Goal: Task Accomplishment & Management: Manage account settings

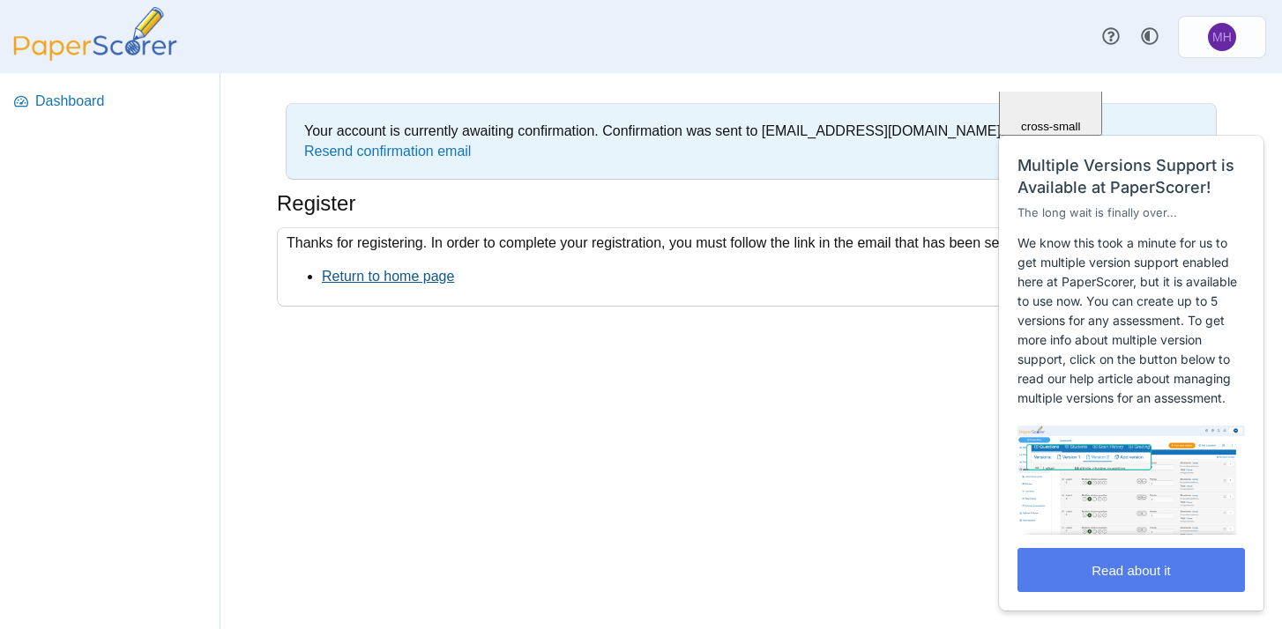
click at [437, 273] on link "Return to home page" at bounding box center [388, 276] width 132 height 15
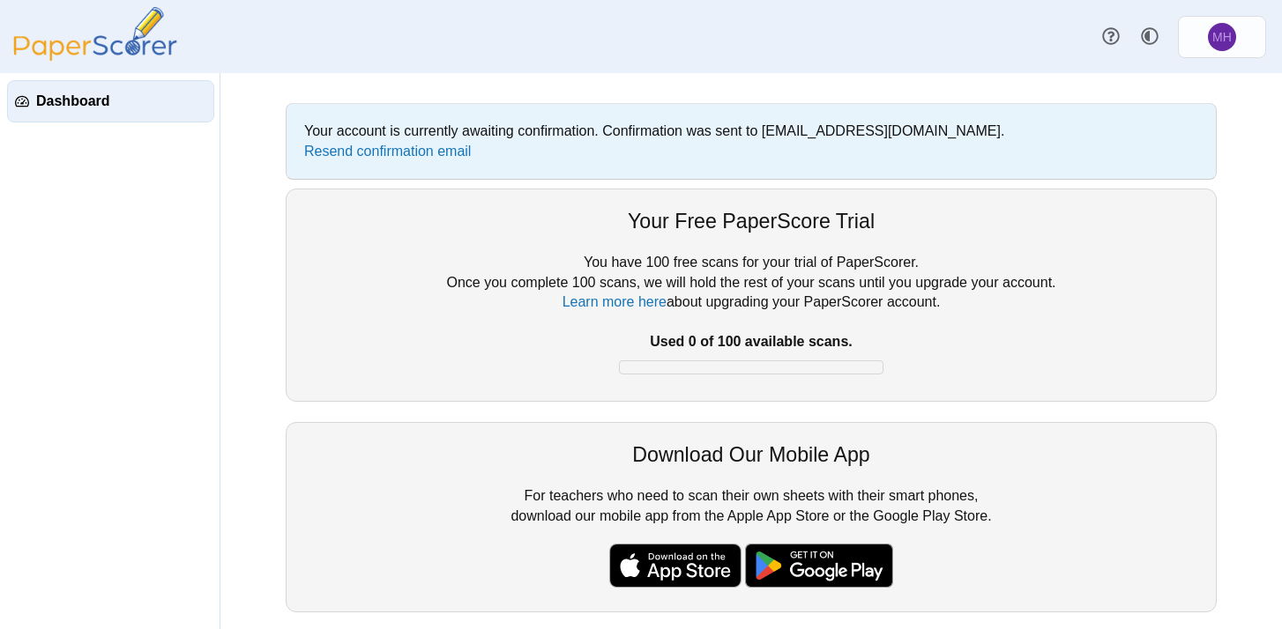
click at [90, 102] on span "Dashboard" at bounding box center [121, 101] width 170 height 19
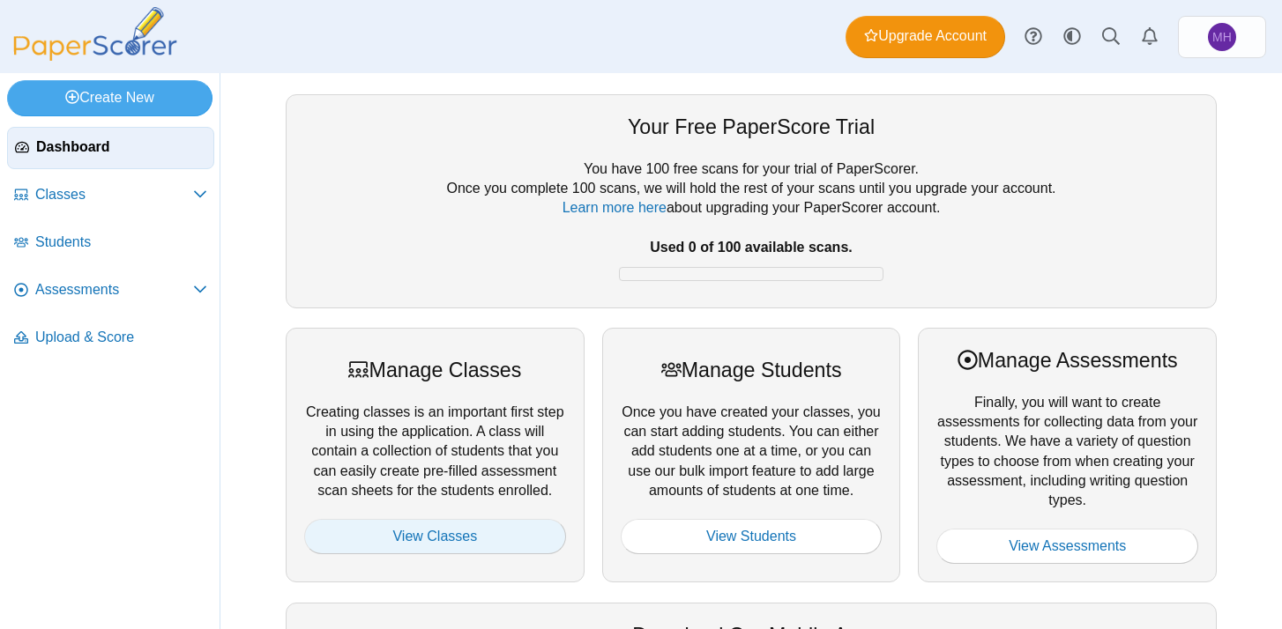
click at [528, 527] on link "View Classes" at bounding box center [435, 536] width 262 height 35
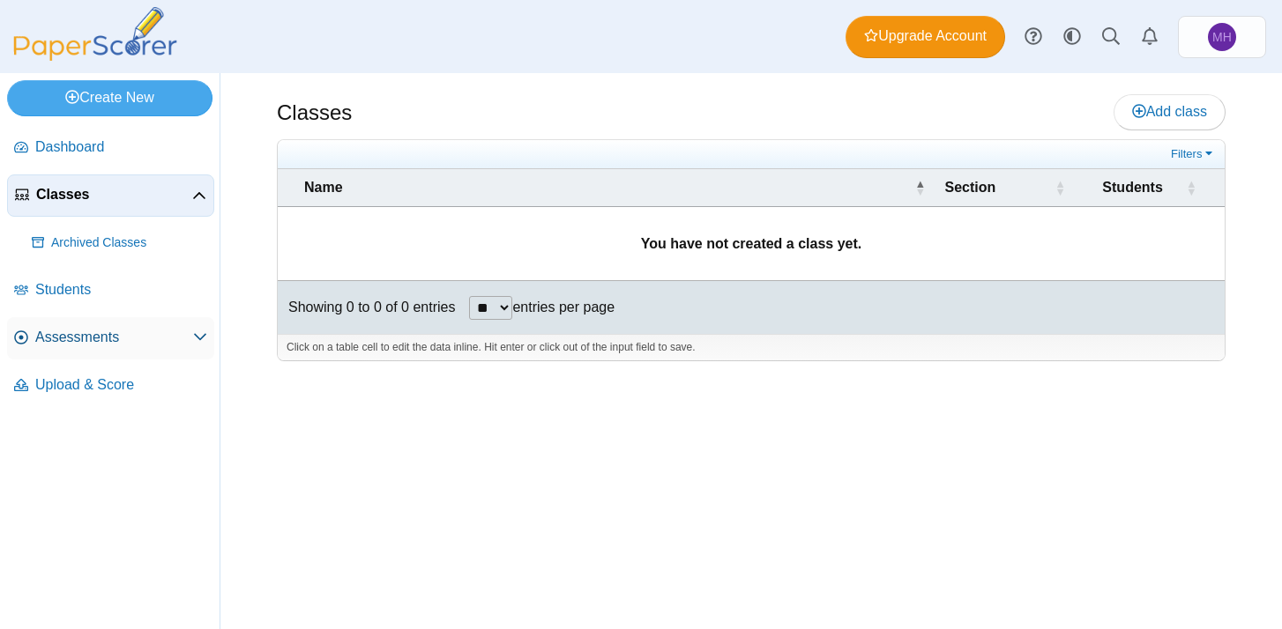
click at [196, 329] on span at bounding box center [200, 337] width 14 height 19
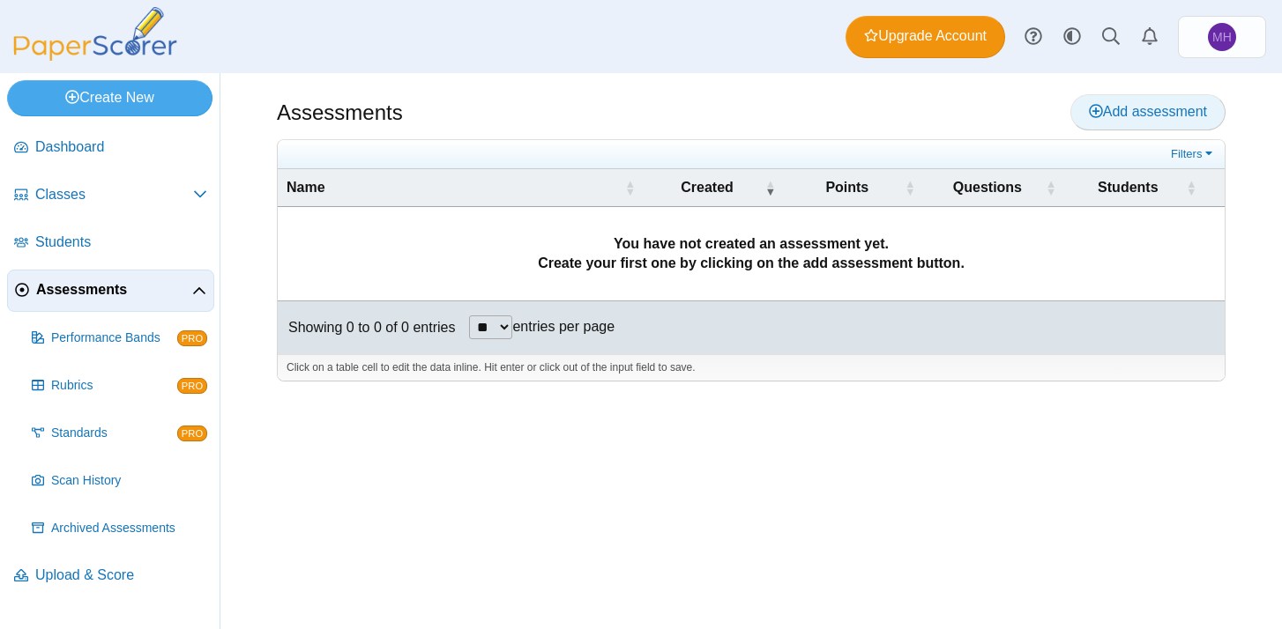
click at [1099, 105] on span "Add assessment" at bounding box center [1148, 111] width 118 height 15
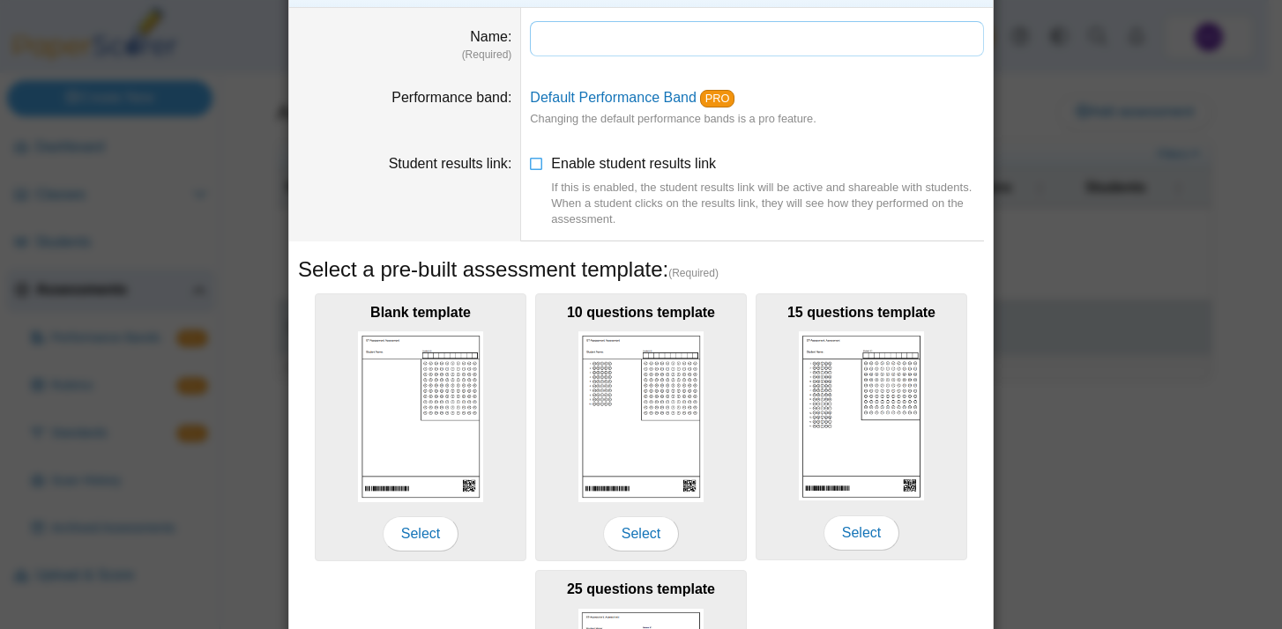
scroll to position [56, 0]
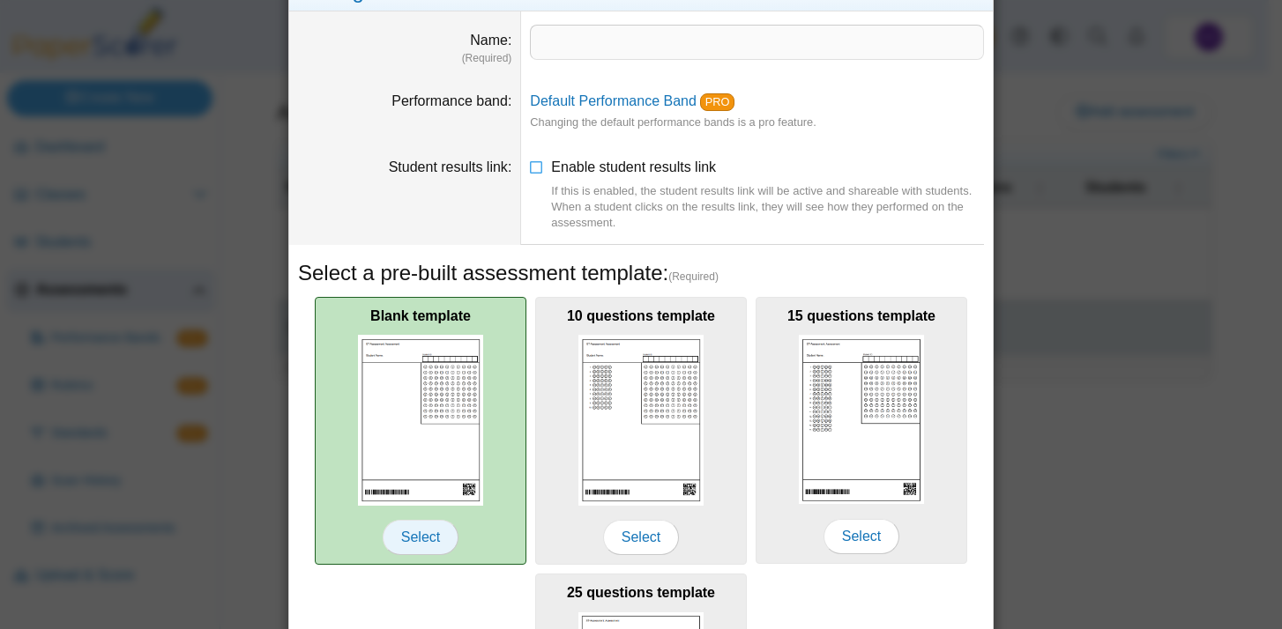
click at [427, 530] on span "Select" at bounding box center [421, 537] width 76 height 35
click at [423, 535] on span "Select" at bounding box center [421, 537] width 76 height 35
click at [429, 534] on span "Select" at bounding box center [421, 537] width 76 height 35
click at [426, 536] on span "Select" at bounding box center [421, 537] width 76 height 35
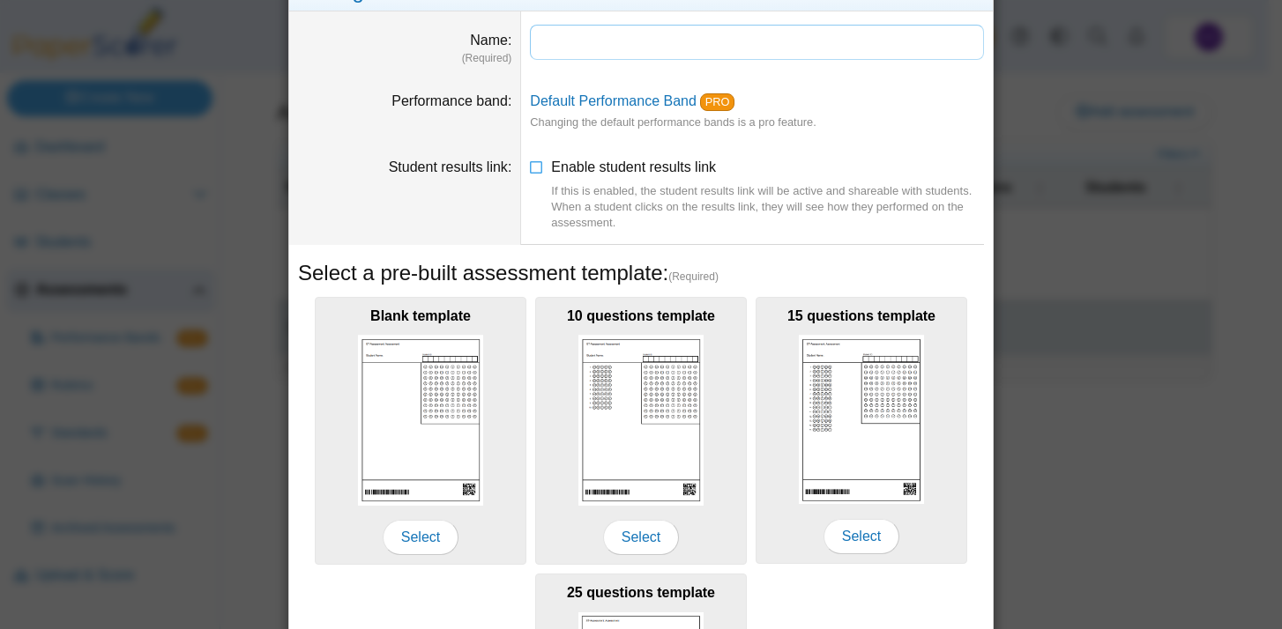
click at [641, 35] on input "Name" at bounding box center [757, 42] width 454 height 35
type input "**********"
click at [470, 228] on dt "Student results link" at bounding box center [405, 195] width 232 height 100
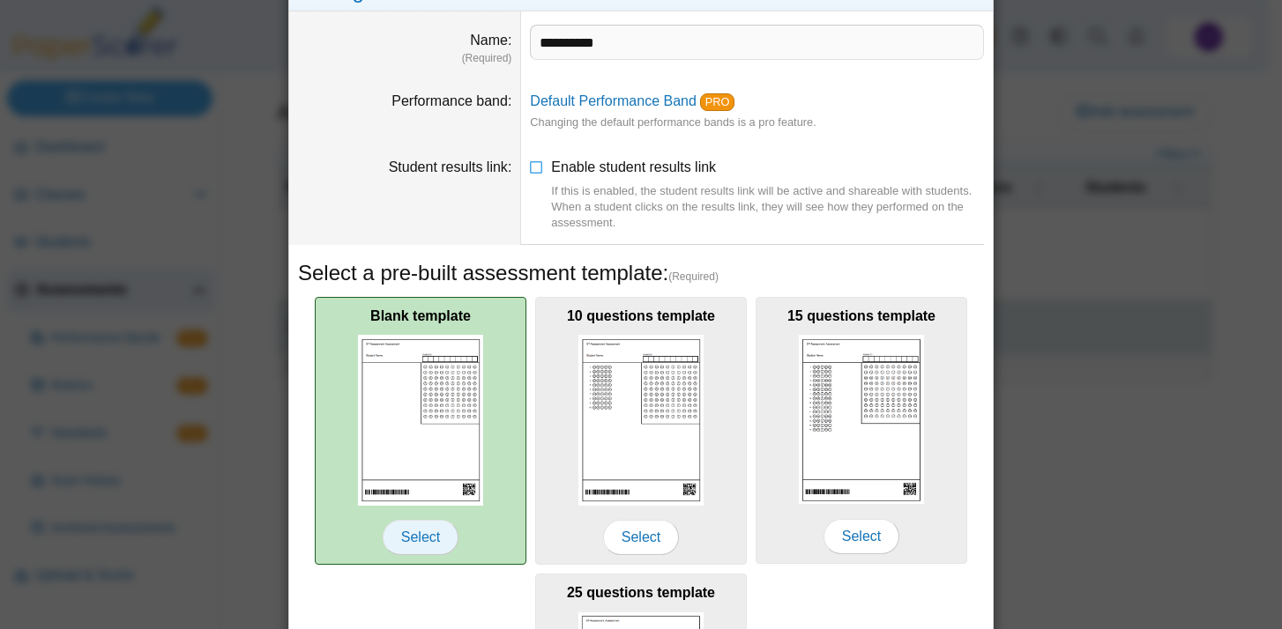
click at [411, 540] on span "Select" at bounding box center [421, 537] width 76 height 35
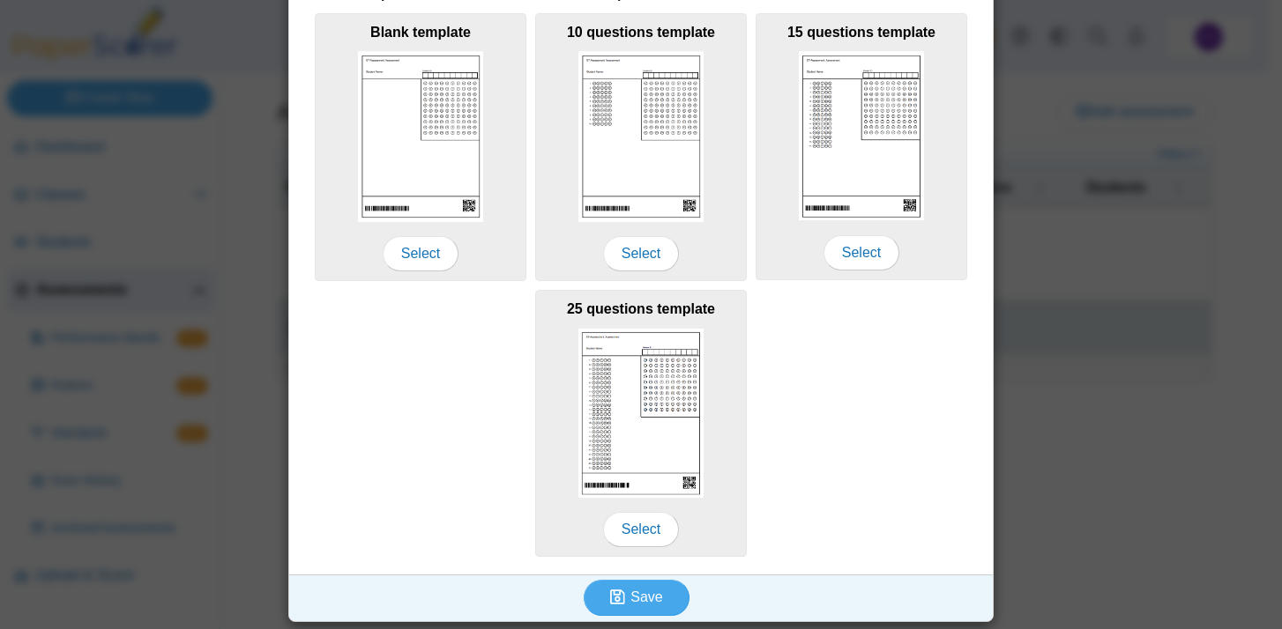
scroll to position [341, 0]
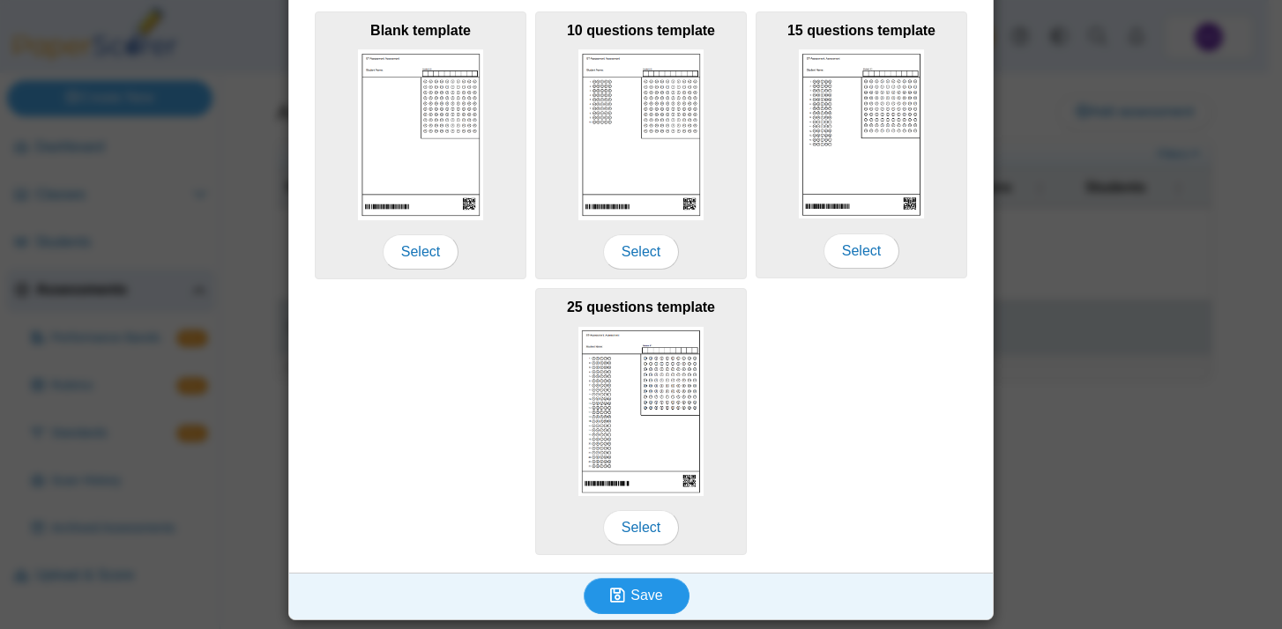
click at [653, 586] on button "Save" at bounding box center [636, 595] width 106 height 35
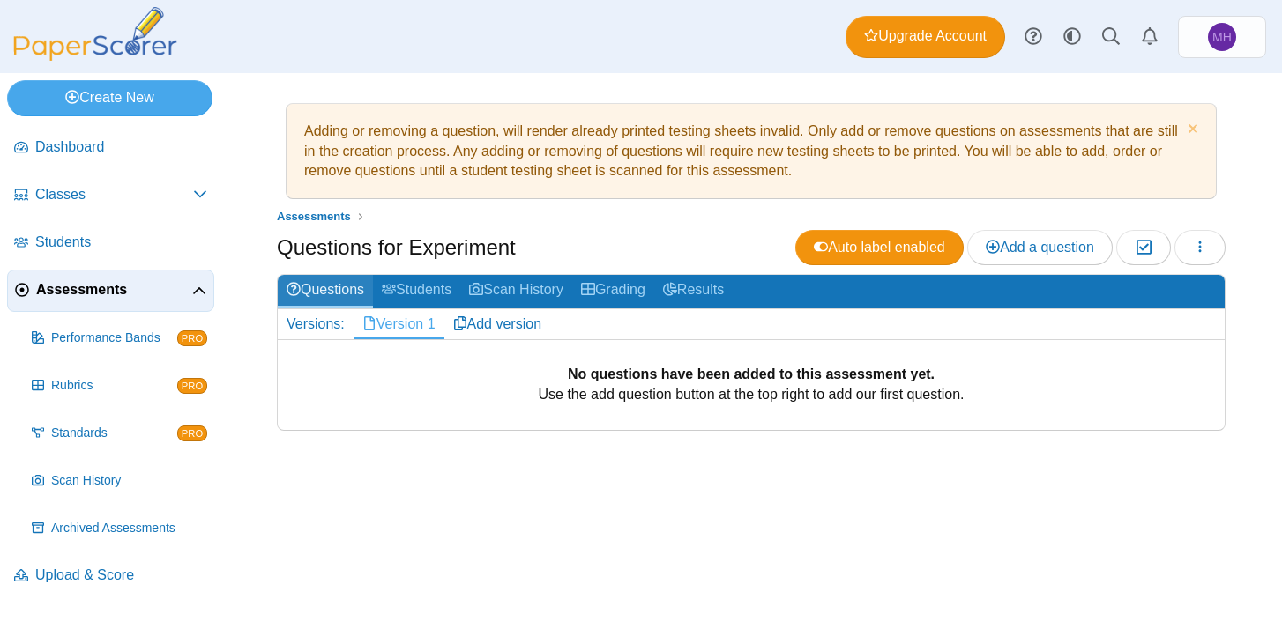
click at [344, 285] on link "Questions" at bounding box center [325, 291] width 95 height 33
click at [1022, 242] on span "Add a question" at bounding box center [1039, 247] width 108 height 15
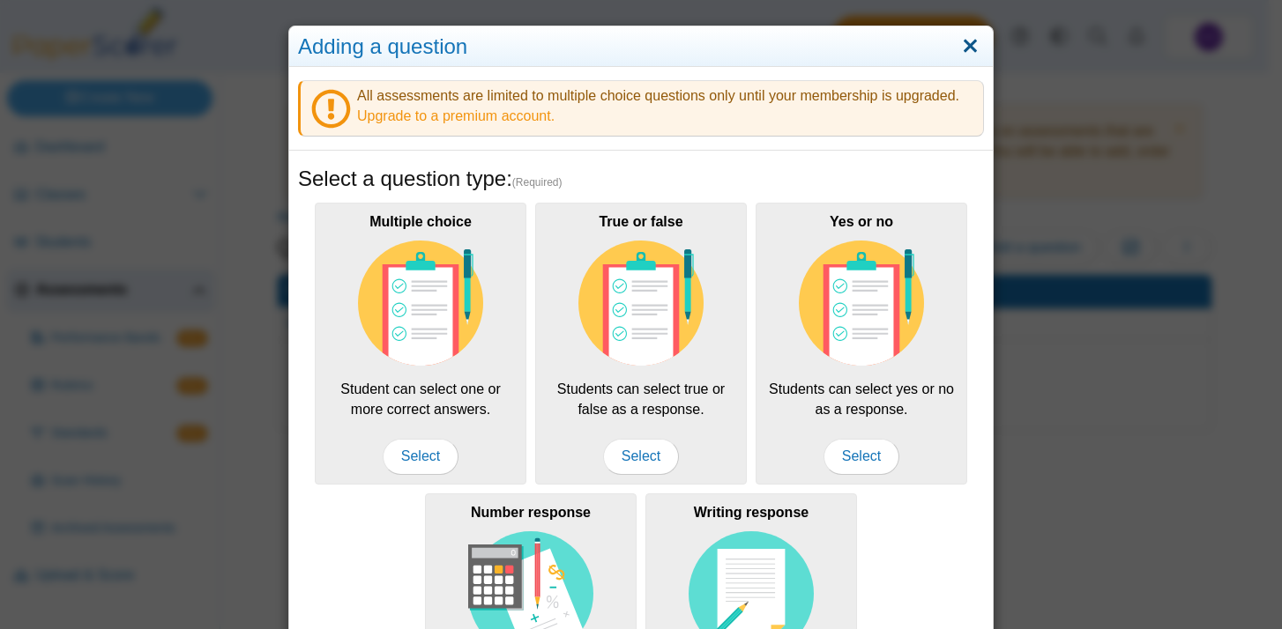
click at [962, 46] on link "Close" at bounding box center [969, 47] width 27 height 30
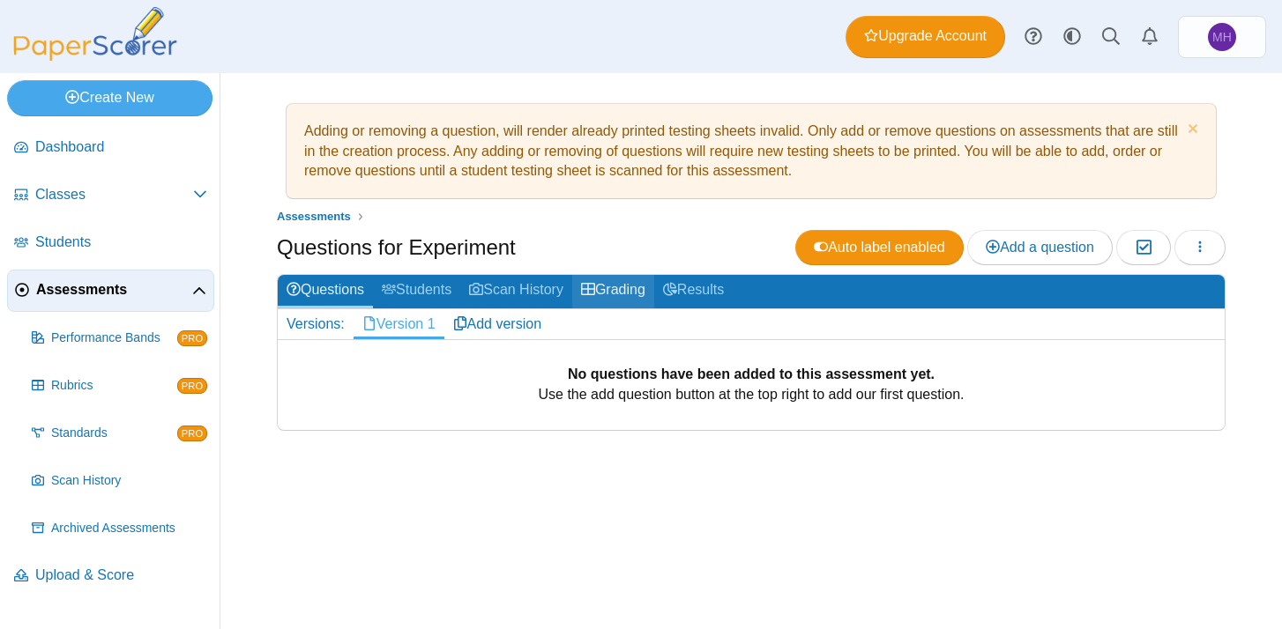
click at [628, 294] on link "Grading" at bounding box center [613, 291] width 82 height 33
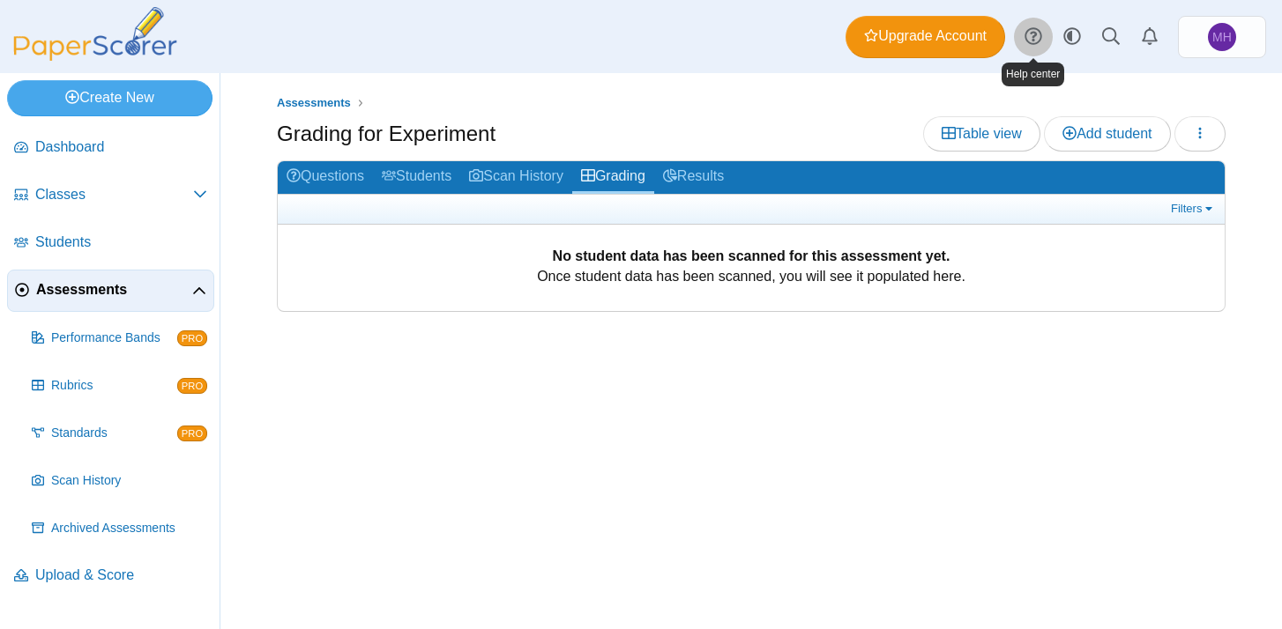
click at [1035, 33] on use at bounding box center [1032, 36] width 17 height 17
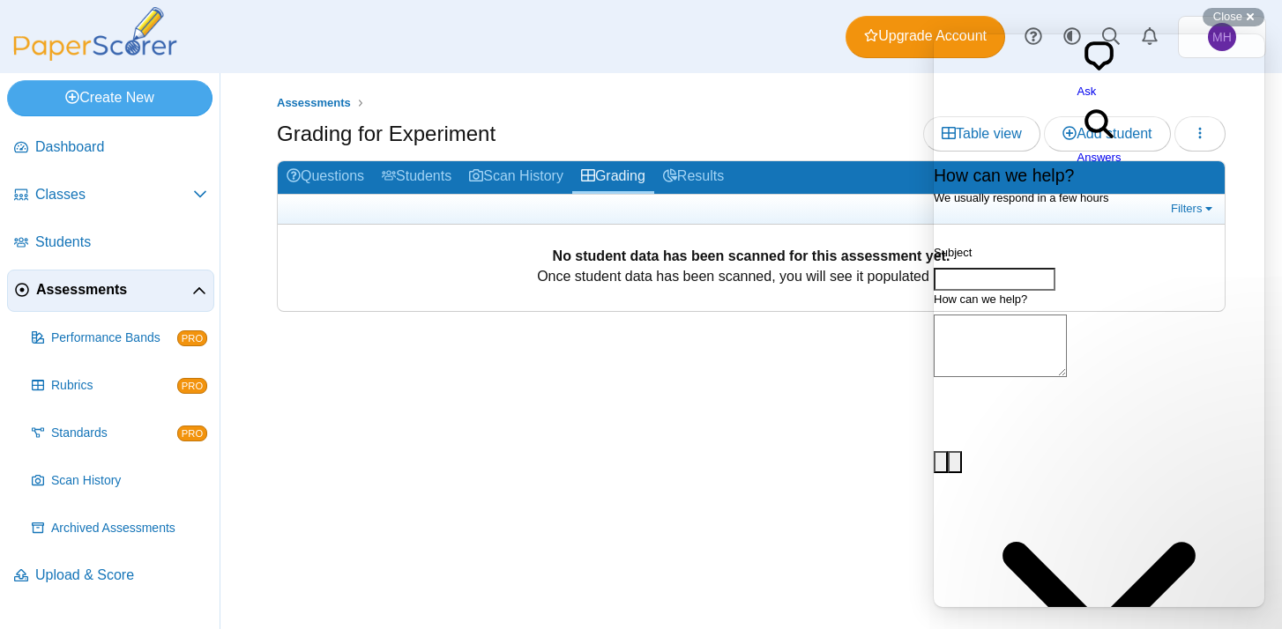
click at [998, 268] on input "Subject" at bounding box center [994, 279] width 122 height 23
type input "********"
click at [933, 451] on button "image-plus" at bounding box center [940, 462] width 14 height 23
click at [1121, 151] on span "Answers" at bounding box center [1099, 157] width 44 height 13
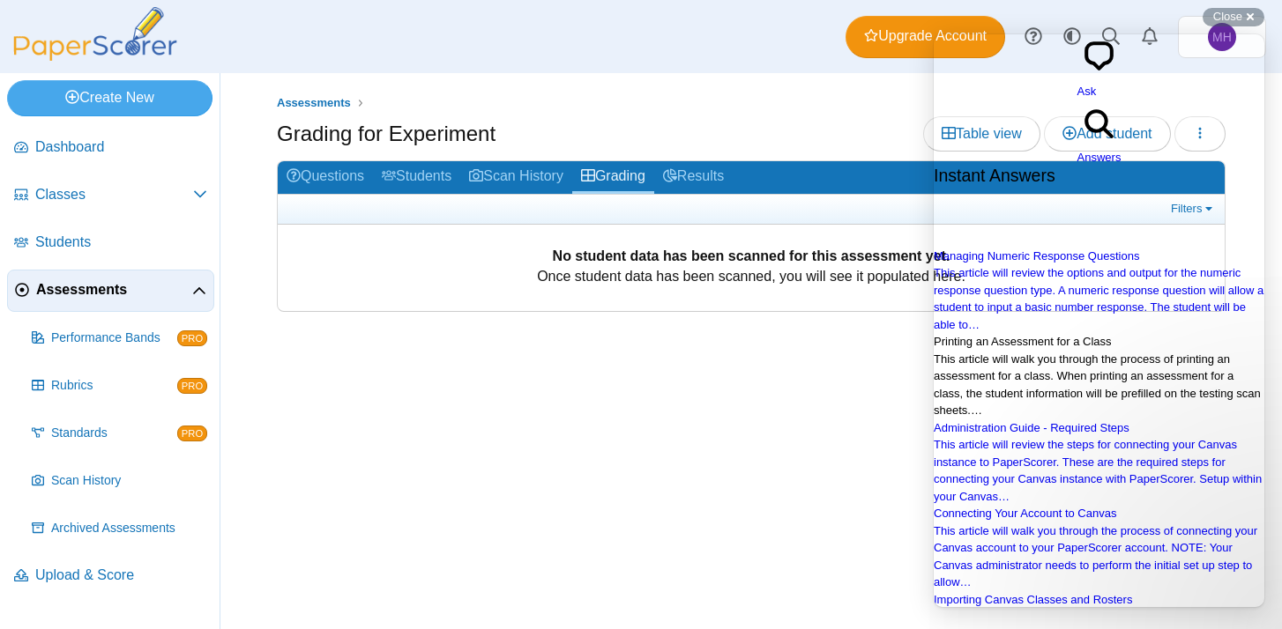
click at [1115, 353] on span "This article will walk you through the process of printing an assessment for a …" at bounding box center [1096, 385] width 327 height 65
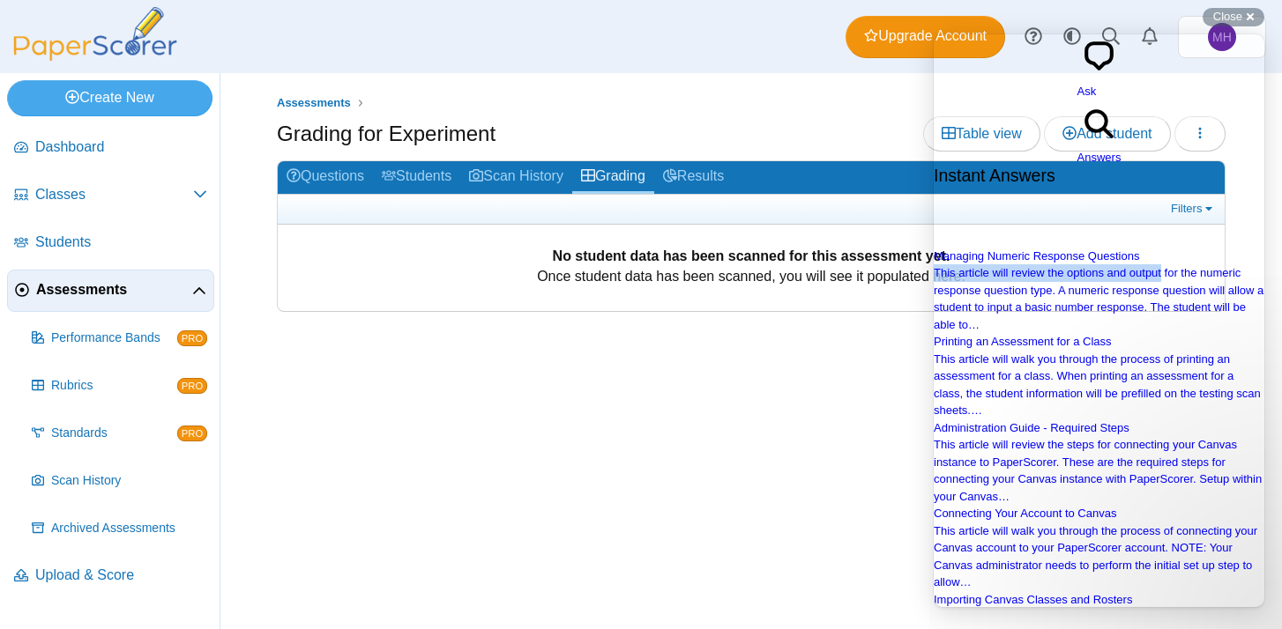
drag, startPoint x: 1247, startPoint y: 149, endPoint x: 1248, endPoint y: 162, distance: 13.3
click at [1248, 248] on div "Managing Numeric Response Questions This article will review the options and ou…" at bounding box center [1098, 463] width 331 height 430
drag, startPoint x: 1257, startPoint y: 178, endPoint x: 2189, endPoint y: 48, distance: 940.6
type input "********"
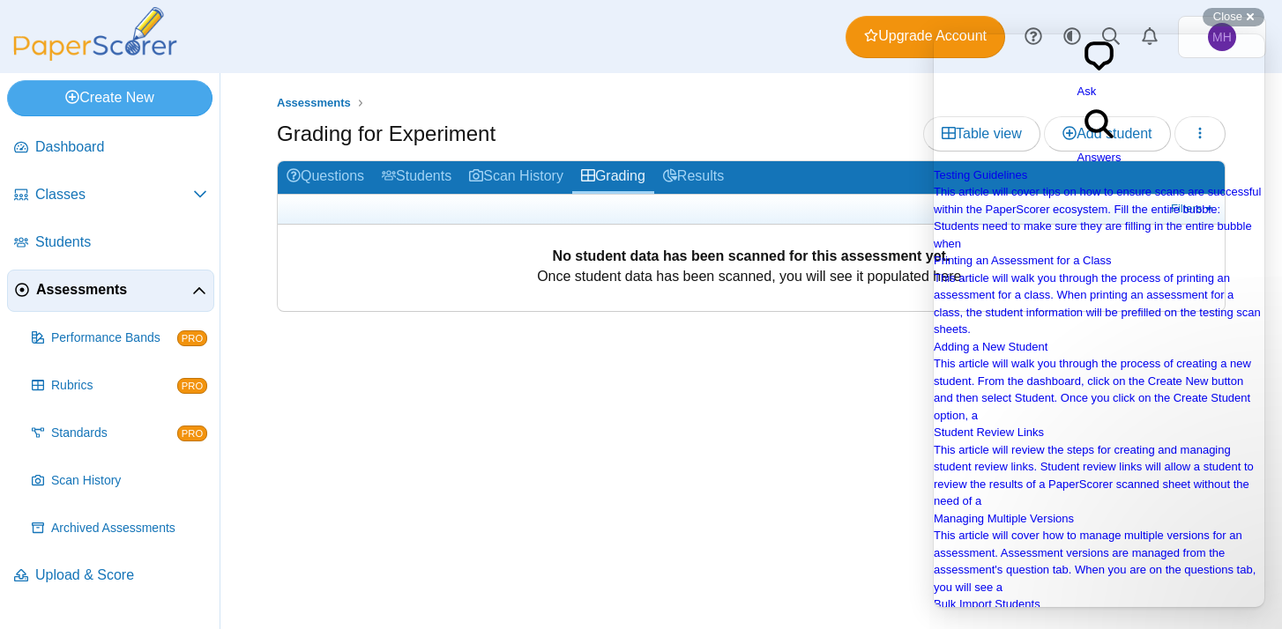
click at [1077, 93] on span "Go back" at bounding box center [1077, 99] width 0 height 13
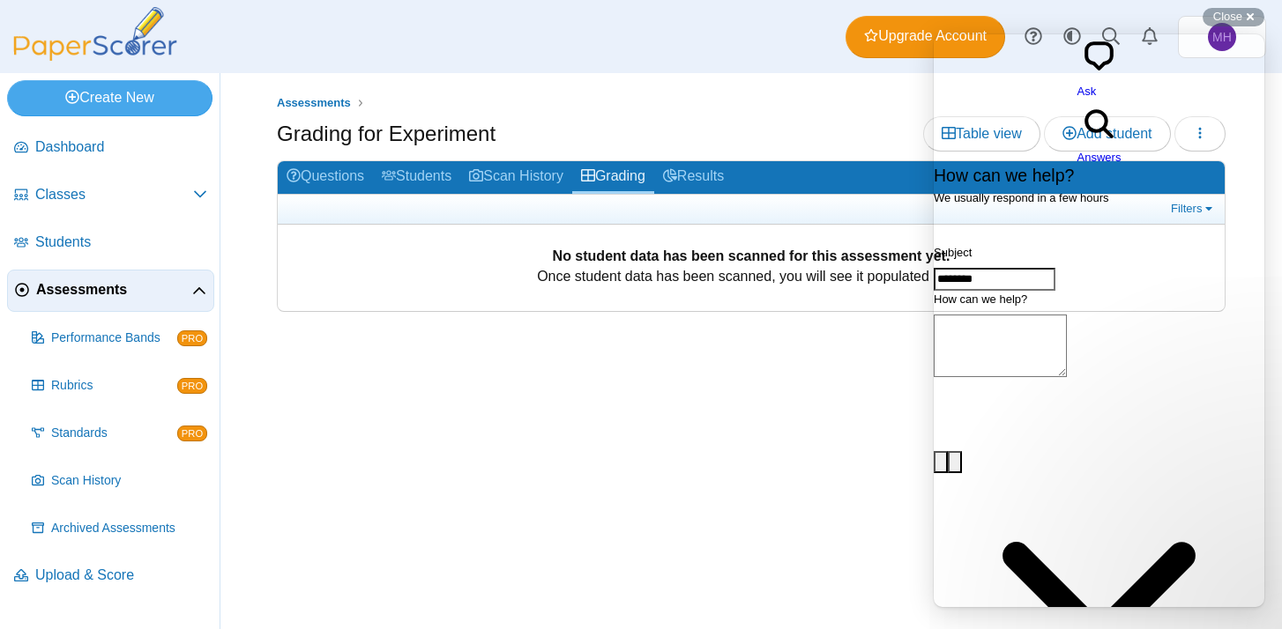
click at [1121, 151] on span "Answers" at bounding box center [1099, 157] width 44 height 13
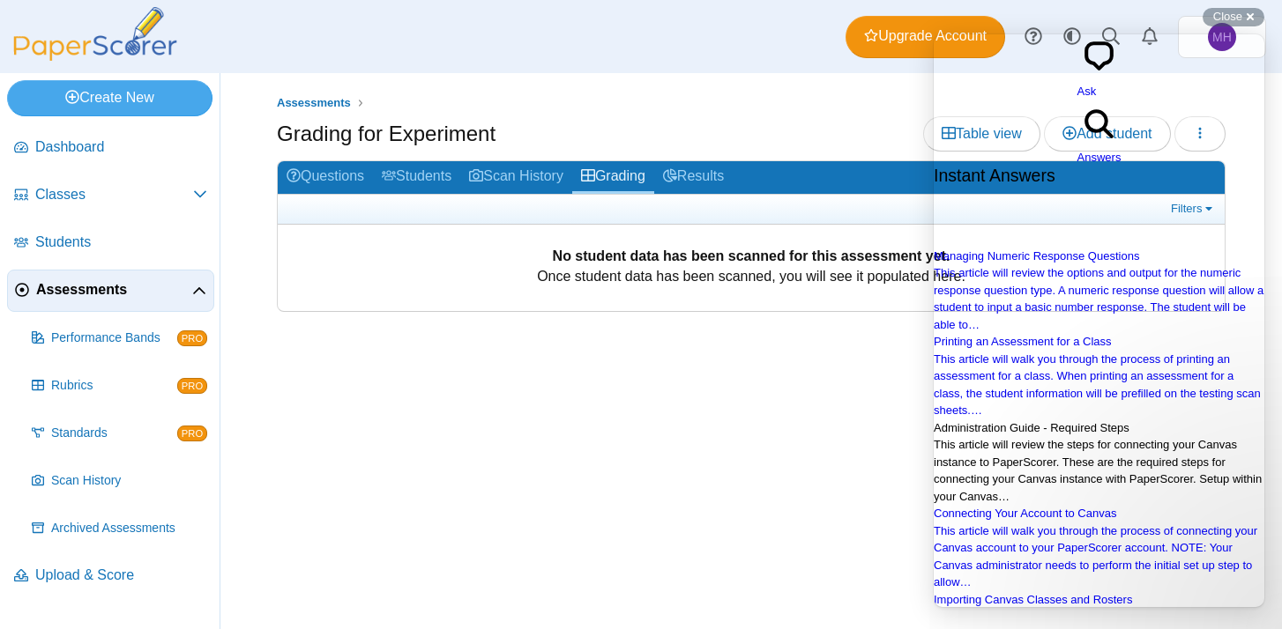
click at [1122, 475] on span "This article will review the steps for connecting your Canvas instance to Paper…" at bounding box center [1097, 470] width 328 height 65
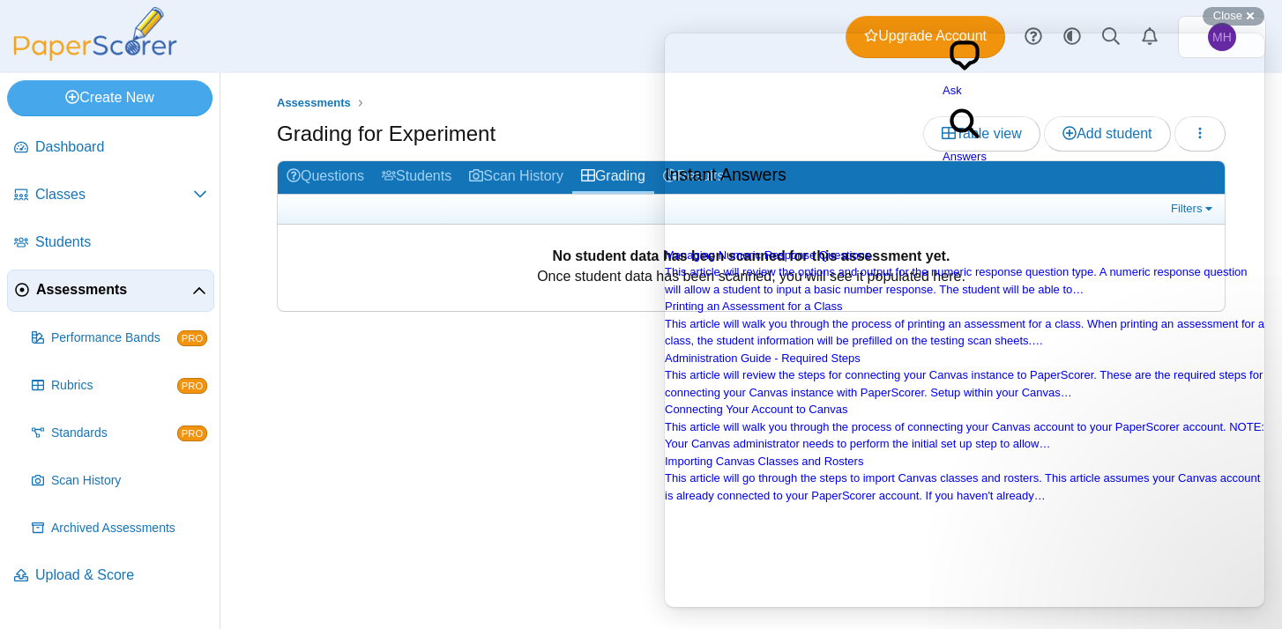
scroll to position [1264, 0]
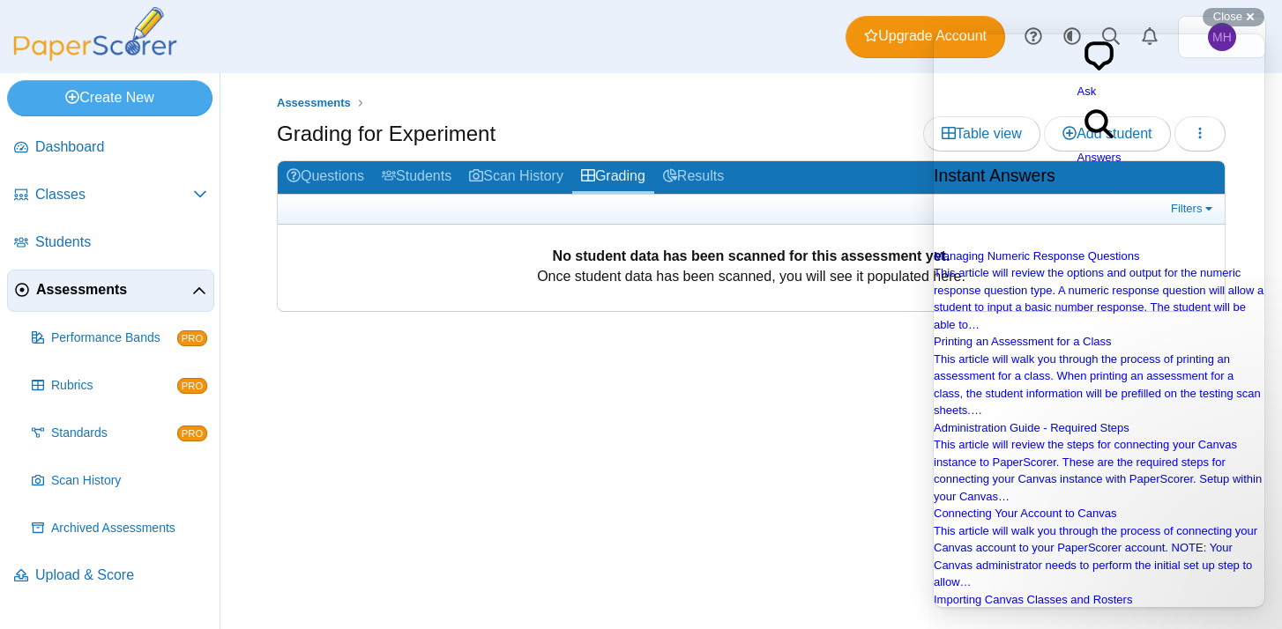
scroll to position [306, 0]
click at [650, 405] on div "Assessments Grading for Experiment Table view Add student Loading…" at bounding box center [750, 351] width 1061 height 556
click at [1228, 14] on span "Close" at bounding box center [1227, 16] width 29 height 13
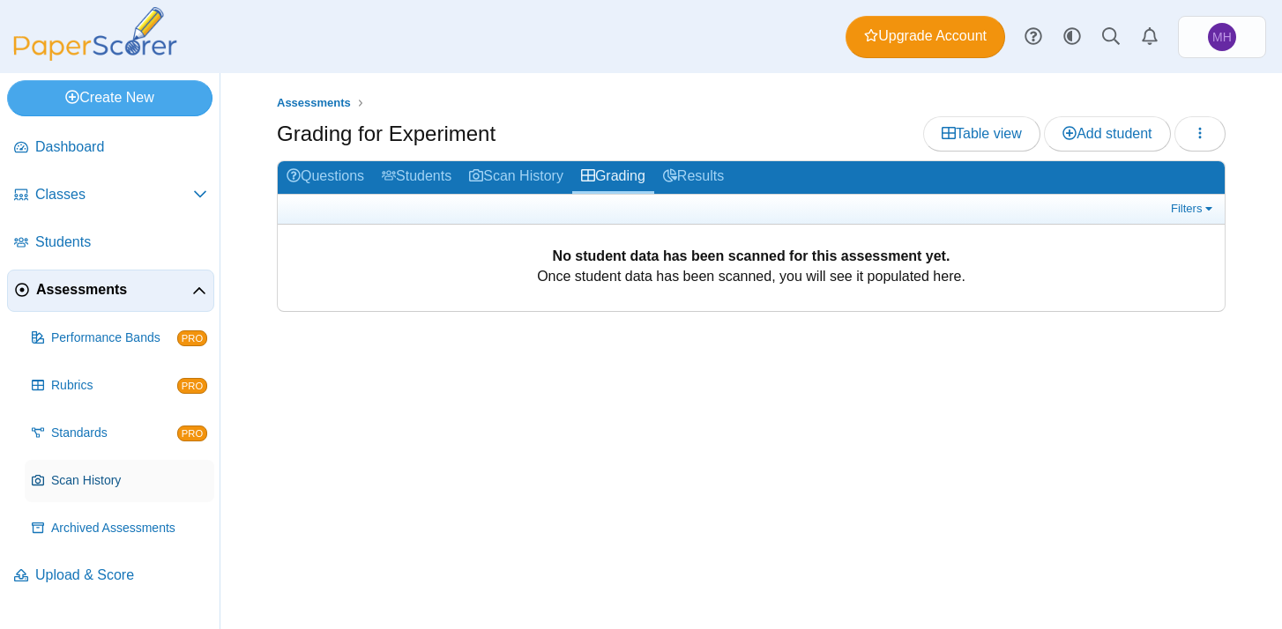
click at [95, 479] on span "Scan History" at bounding box center [129, 481] width 156 height 18
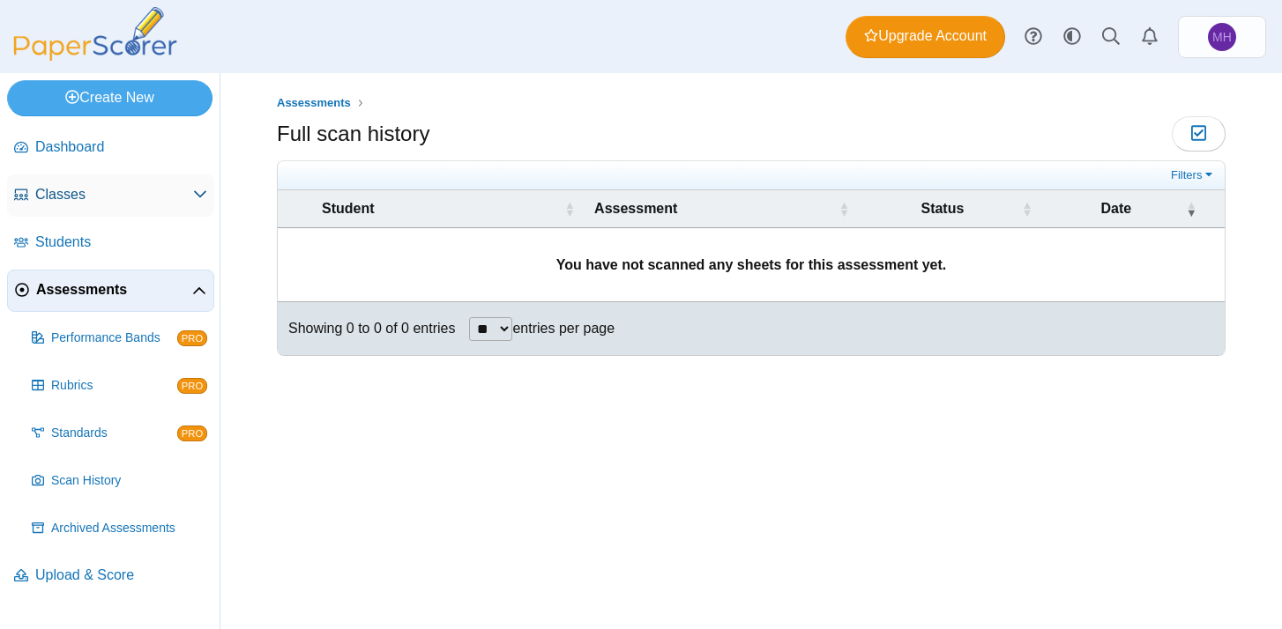
click at [70, 194] on span "Classes" at bounding box center [114, 194] width 158 height 19
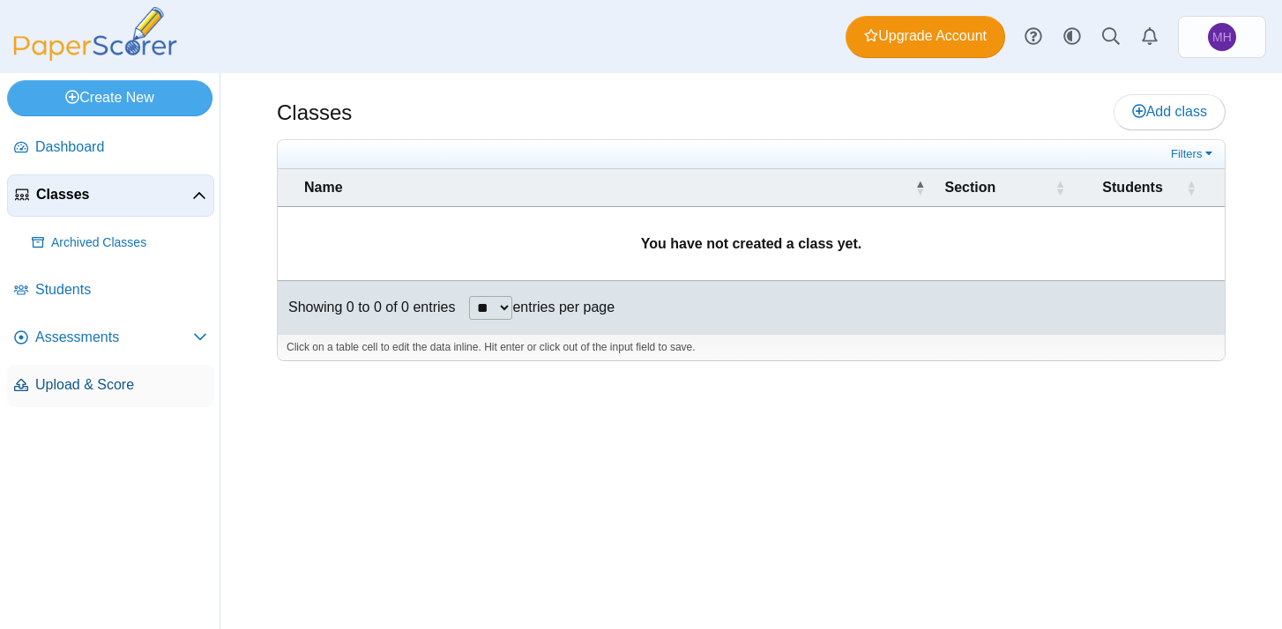
click at [119, 383] on span "Upload & Score" at bounding box center [121, 384] width 172 height 19
